Goal: Task Accomplishment & Management: Use online tool/utility

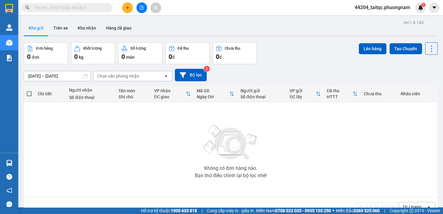
click at [130, 7] on button at bounding box center [127, 7] width 11 height 11
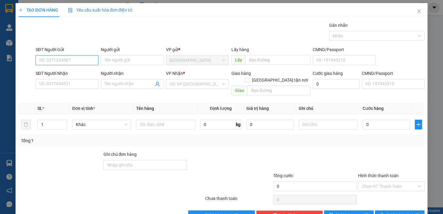
click at [87, 58] on input "SĐT Người Gửi" at bounding box center [67, 60] width 63 height 10
click at [83, 71] on div "0987707405 - MR [PERSON_NAME]" at bounding box center [72, 72] width 67 height 7
type input "0987707405"
type input "MR [PERSON_NAME]"
type input "0981480645"
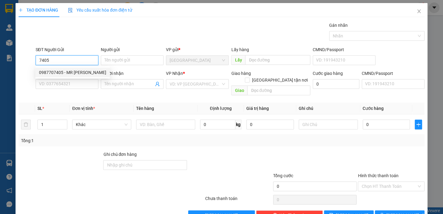
type input "[PERSON_NAME]"
checkbox input "true"
type input "2 BÀU BÀNG,[GEOGRAPHIC_DATA],[GEOGRAPHIC_DATA]"
type input "80.000"
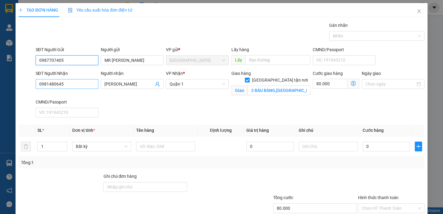
type input "0987707405"
drag, startPoint x: 61, startPoint y: 85, endPoint x: 27, endPoint y: 80, distance: 34.5
click at [27, 80] on div "SĐT Người Nhận 0981480645 Người nhận QUÁN TANAKA VP Nhận * [GEOGRAPHIC_DATA] tậ…" at bounding box center [221, 95] width 407 height 50
type input "0902375853"
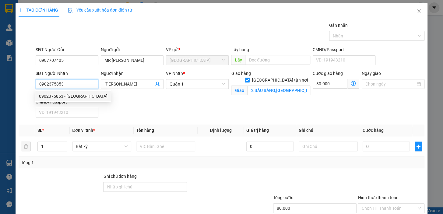
click at [70, 94] on div "0902375853 - [GEOGRAPHIC_DATA]" at bounding box center [73, 96] width 68 height 7
type input "HÀ DƯƠNG"
checkbox input "false"
type input "0"
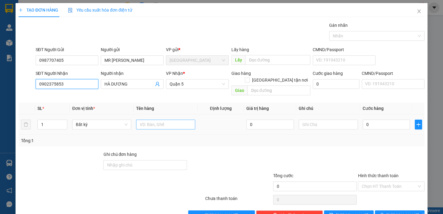
type input "0902375853"
click at [171, 120] on input "text" at bounding box center [165, 125] width 59 height 10
type input "1TX"
click at [370, 120] on input "0" at bounding box center [385, 125] width 47 height 10
drag, startPoint x: 364, startPoint y: 117, endPoint x: 362, endPoint y: 119, distance: 3.3
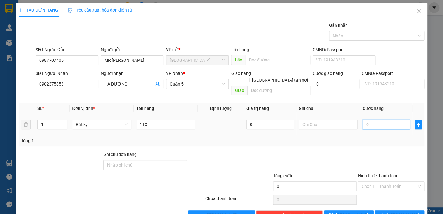
click at [362, 120] on input "0" at bounding box center [385, 125] width 47 height 10
type input "6"
type input "60"
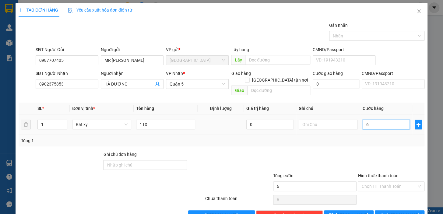
type input "60"
type input "60.000"
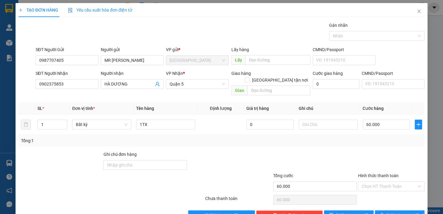
click at [363, 143] on div "Transit Pickup Surcharge Ids Transit Deliver Surcharge Ids Transit Deliver Surc…" at bounding box center [222, 121] width 406 height 198
click at [388, 182] on input "Hình thức thanh toán" at bounding box center [388, 186] width 55 height 9
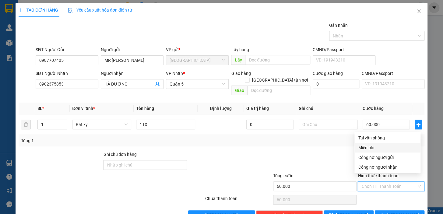
drag, startPoint x: 275, startPoint y: 155, endPoint x: 286, endPoint y: 158, distance: 11.2
click at [275, 155] on div at bounding box center [314, 161] width 85 height 21
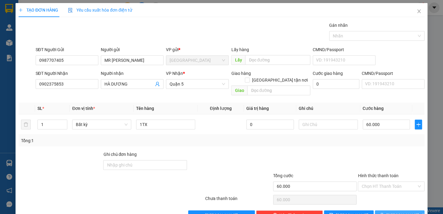
click at [395, 204] on span "[PERSON_NAME] và In" at bounding box center [407, 215] width 43 height 7
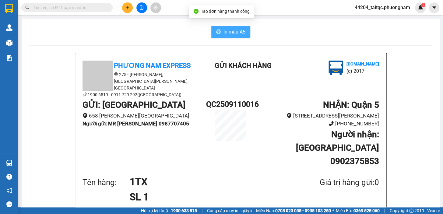
click at [228, 33] on span "In mẫu A5" at bounding box center [234, 32] width 22 height 8
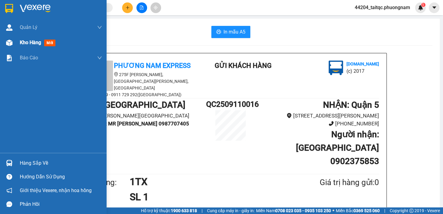
click at [13, 42] on div at bounding box center [9, 42] width 11 height 11
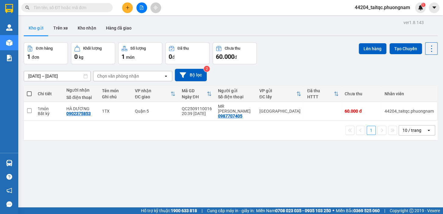
click at [30, 92] on span at bounding box center [29, 93] width 5 height 5
click at [29, 91] on input "checkbox" at bounding box center [29, 91] width 0 height 0
checkbox input "true"
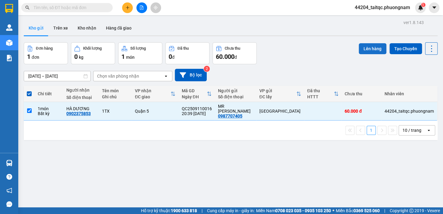
click at [364, 44] on button "Lên hàng" at bounding box center [372, 48] width 28 height 11
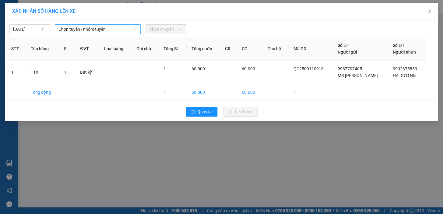
click at [91, 32] on span "Chọn tuyến - nhóm tuyến" at bounding box center [97, 29] width 78 height 9
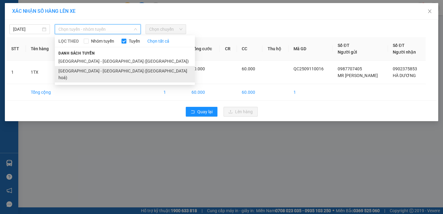
click at [93, 71] on li "[GEOGRAPHIC_DATA] - [GEOGRAPHIC_DATA] ([GEOGRAPHIC_DATA] hoá)" at bounding box center [125, 74] width 140 height 16
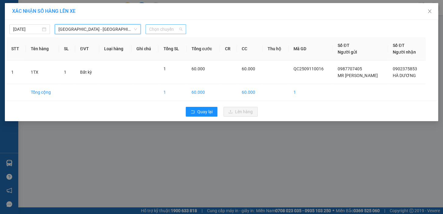
click at [161, 30] on span "Chọn chuyến" at bounding box center [165, 29] width 33 height 9
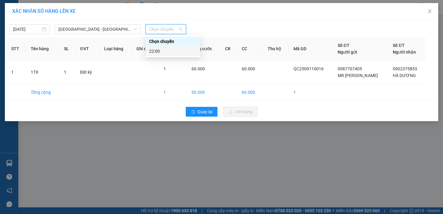
click at [164, 49] on div "22:00" at bounding box center [172, 51] width 47 height 7
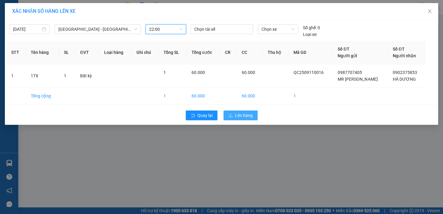
click at [243, 113] on span "Lên hàng" at bounding box center [244, 115] width 18 height 7
